Goal: Task Accomplishment & Management: Use online tool/utility

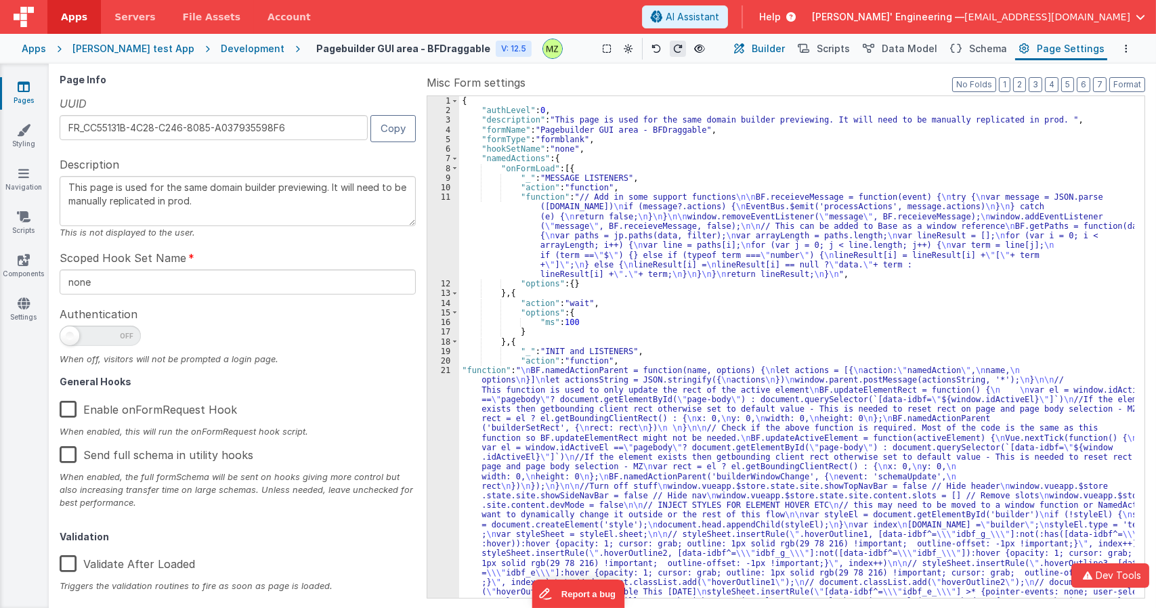
click at [784, 47] on span "Builder" at bounding box center [768, 49] width 33 height 14
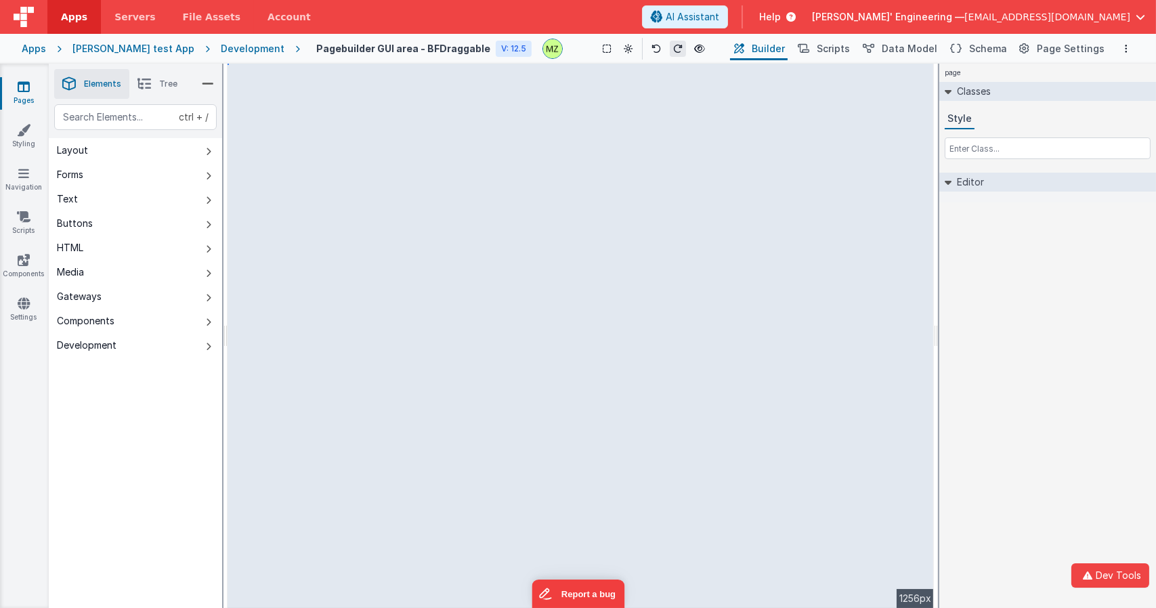
click at [1077, 276] on div "page Classes Style Editor DEV: Focus DEV: builderToggleConditionalCSS DEV: Remo…" at bounding box center [1047, 336] width 217 height 545
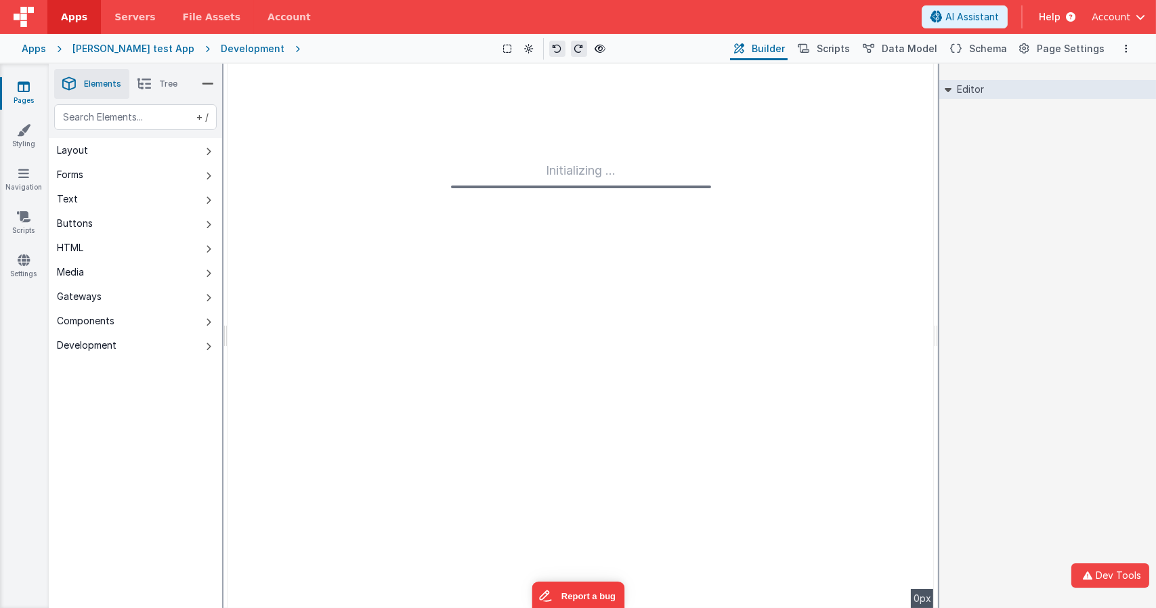
click at [989, 188] on div "Editor DEV: Focus DEV: builderToggleConditionalCSS DEV: Remove DND DEV: updateS…" at bounding box center [1047, 336] width 217 height 545
click at [983, 171] on div "Editor DEV: Focus DEV: builderToggleConditionalCSS DEV: Remove DND DEV: updateS…" at bounding box center [1047, 336] width 217 height 545
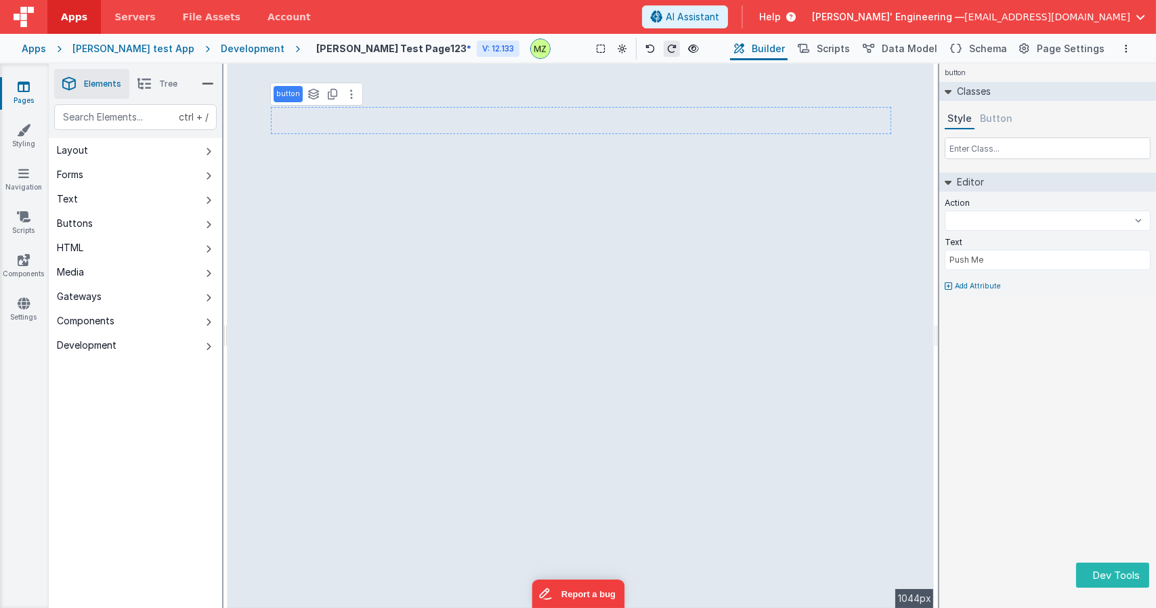
select select
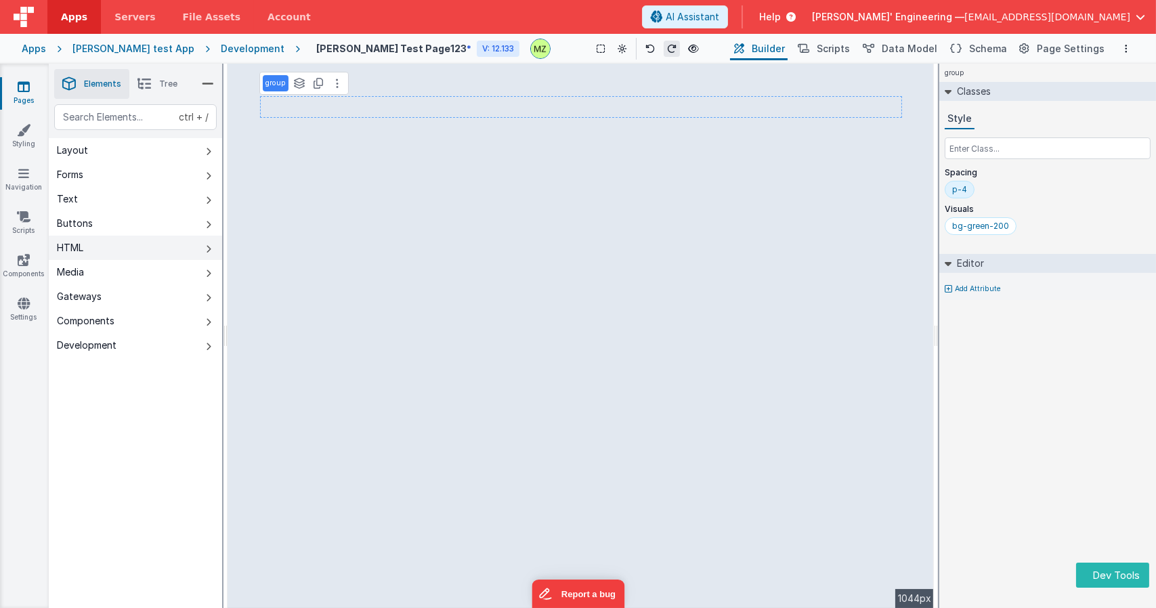
click at [89, 251] on button "HTML" at bounding box center [135, 248] width 173 height 24
click at [996, 140] on input "text" at bounding box center [1048, 148] width 206 height 22
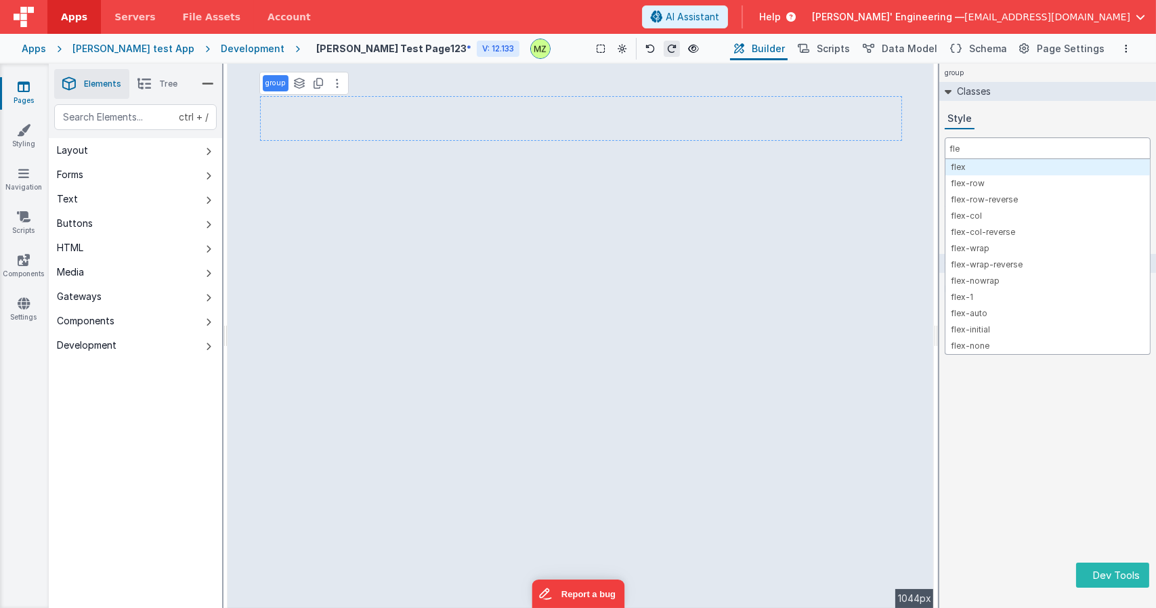
type input "flex"
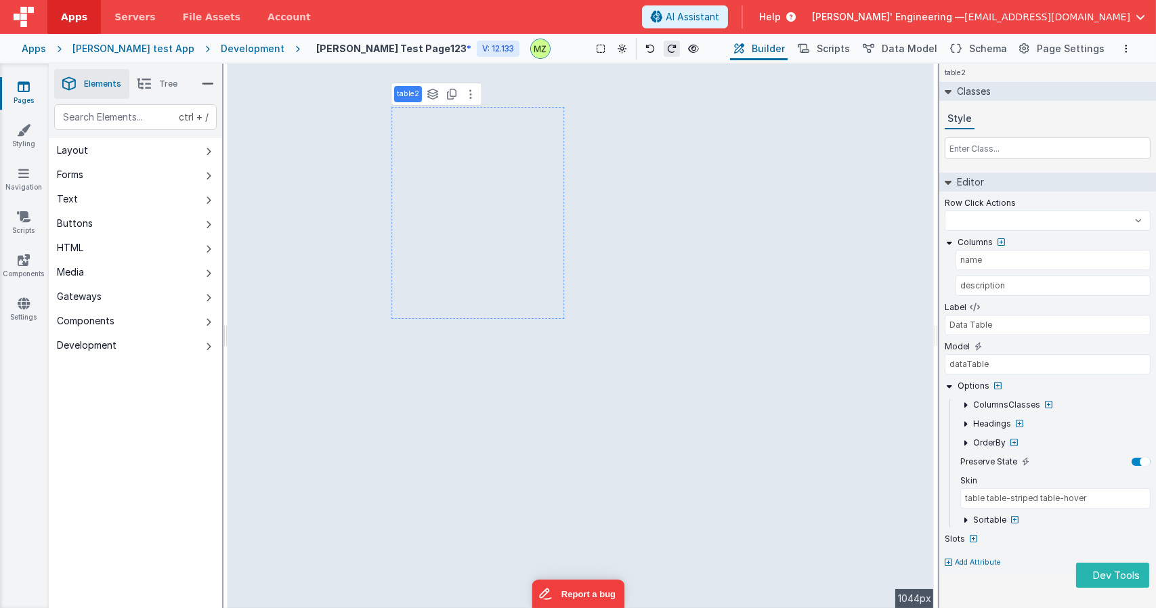
select select
type input "Push Me"
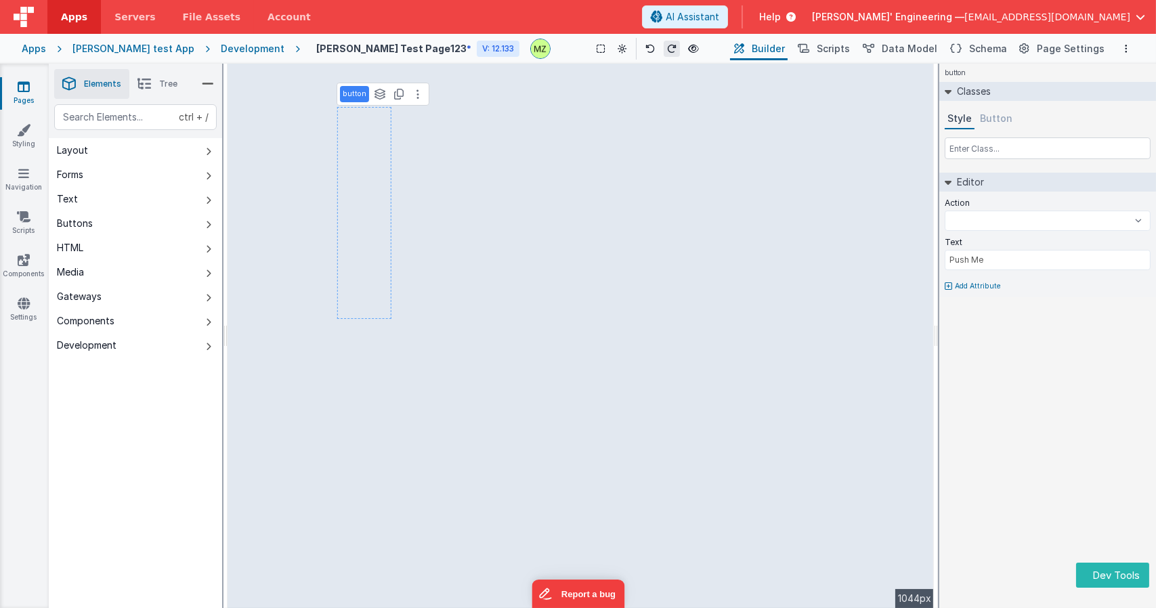
select select
type input "dataTable"
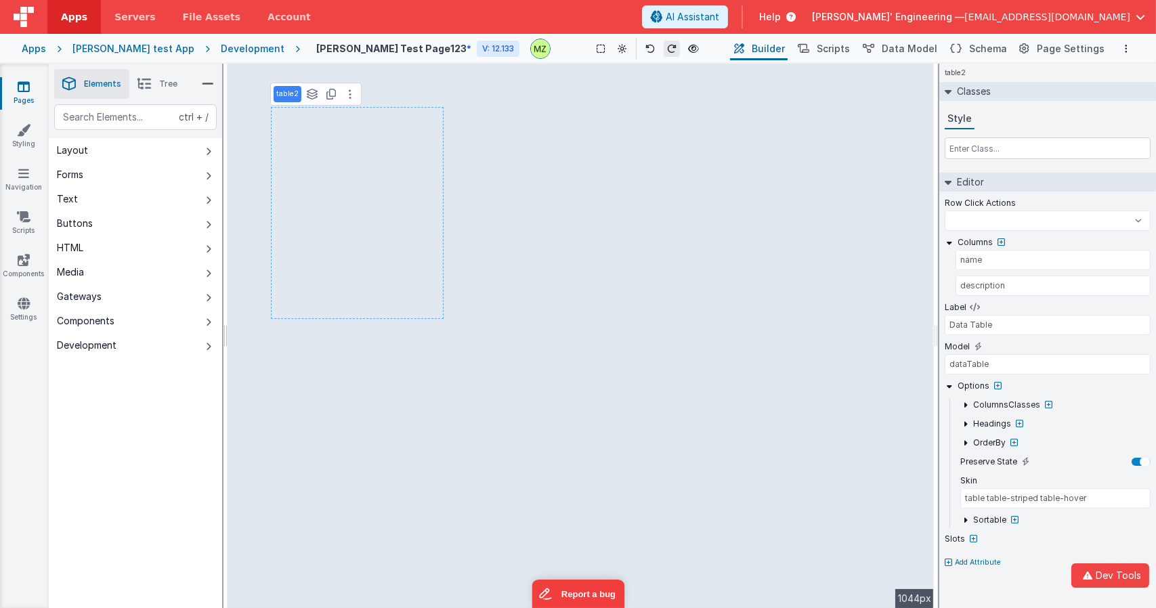
select select
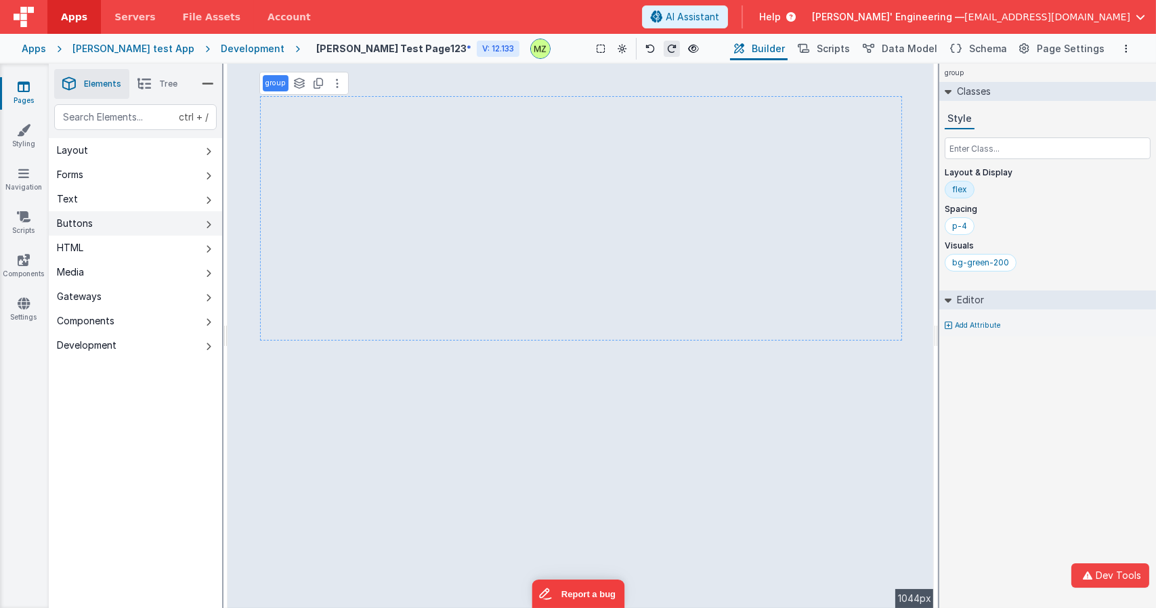
click at [121, 225] on button "Buttons" at bounding box center [135, 223] width 173 height 24
click at [104, 179] on button "Forms" at bounding box center [135, 175] width 173 height 24
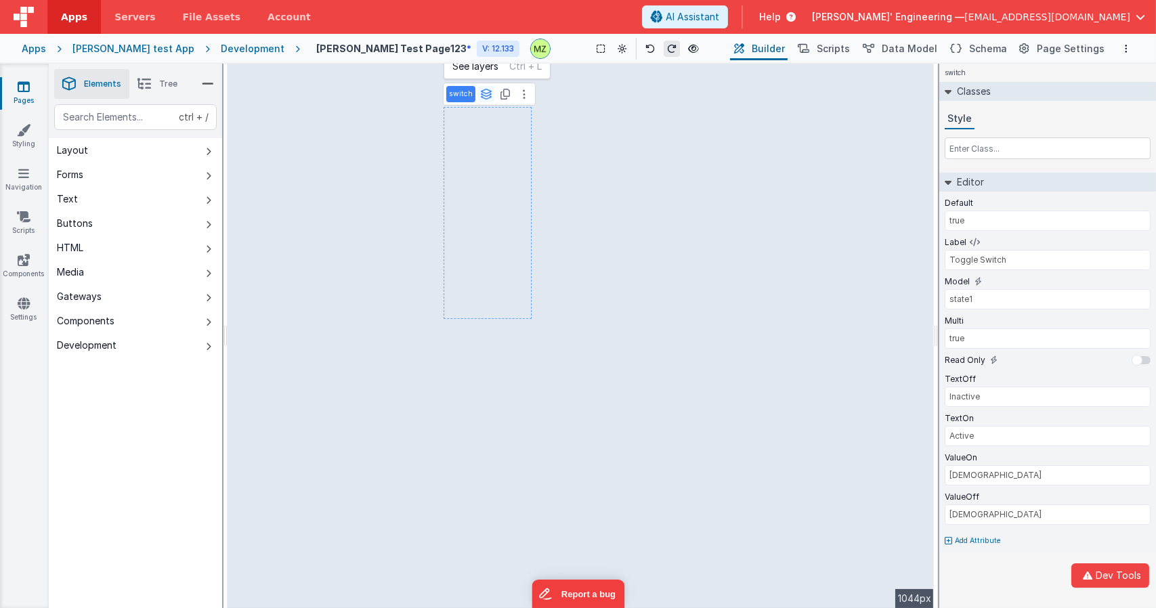
click at [488, 97] on icon at bounding box center [486, 94] width 12 height 11
click at [479, 136] on button "pagebody" at bounding box center [475, 141] width 56 height 16
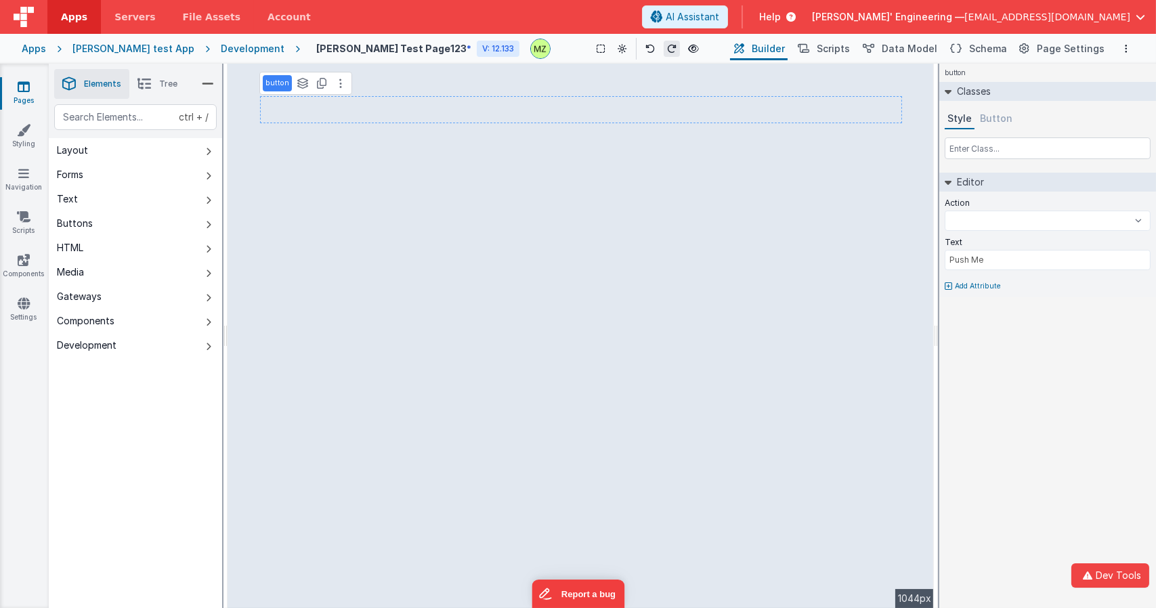
select select
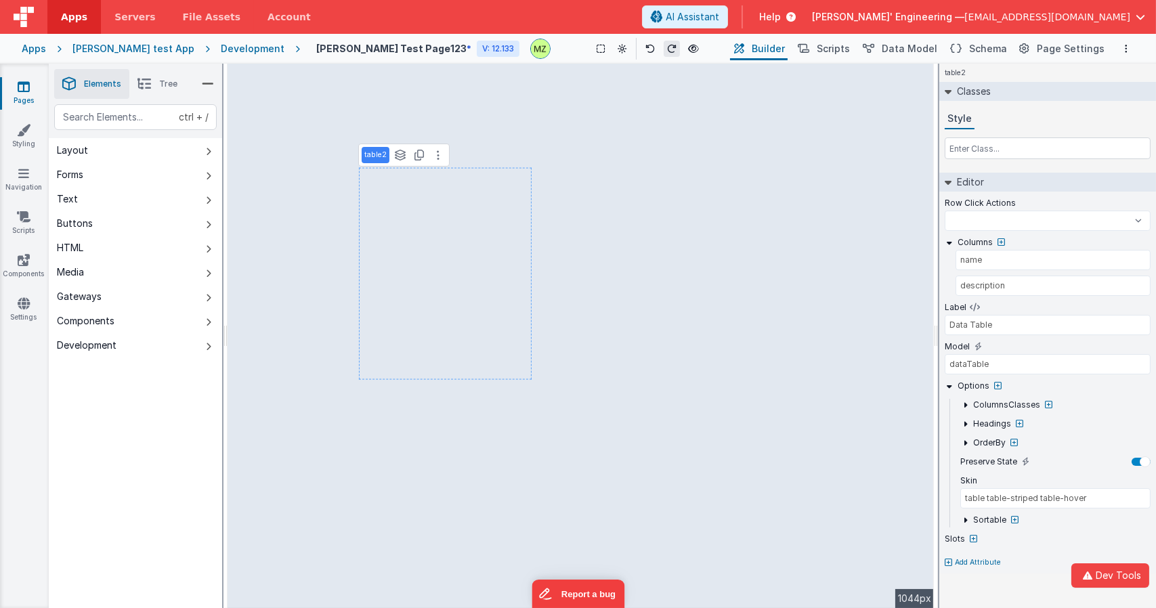
select select
type input "true"
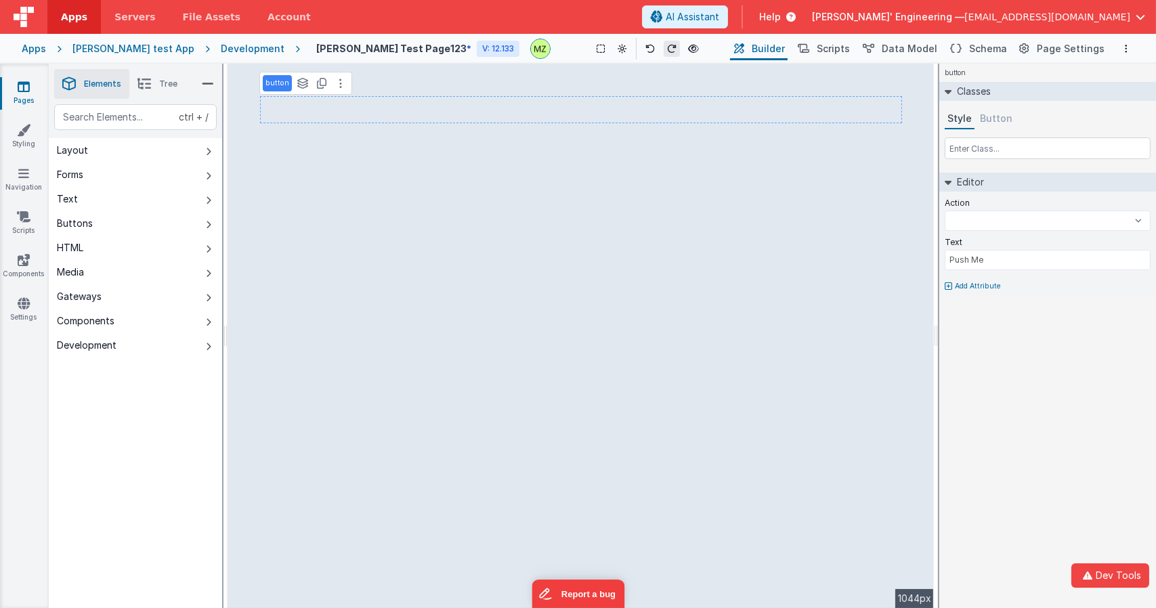
select select
